Goal: Navigation & Orientation: Find specific page/section

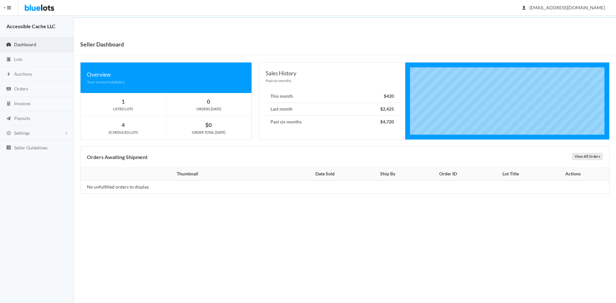
click at [23, 45] on span "Dashboard" at bounding box center [25, 44] width 22 height 5
click at [19, 58] on span "Lots" at bounding box center [18, 58] width 8 height 5
